Goal: Task Accomplishment & Management: Use online tool/utility

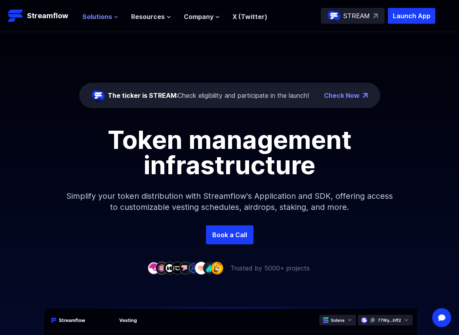
click at [99, 15] on span "Solutions" at bounding box center [97, 17] width 30 height 10
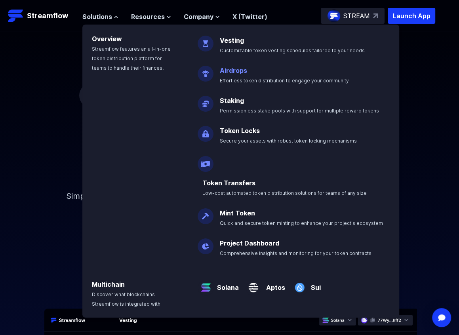
click at [232, 72] on link "Airdrops" at bounding box center [233, 71] width 27 height 8
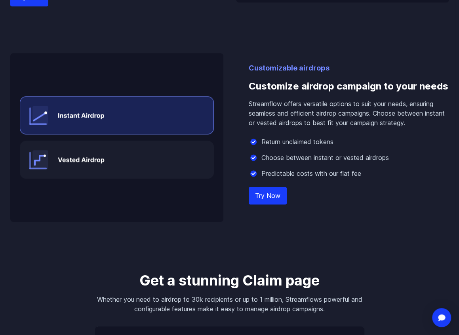
scroll to position [763, 0]
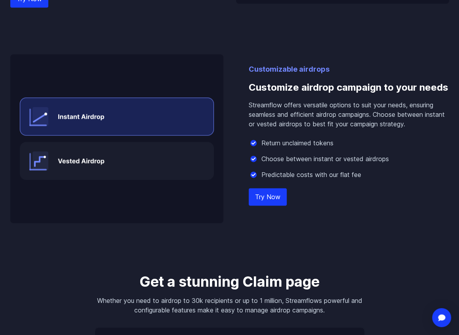
click at [279, 201] on link "Try Now" at bounding box center [268, 196] width 38 height 17
